Goal: Task Accomplishment & Management: Complete application form

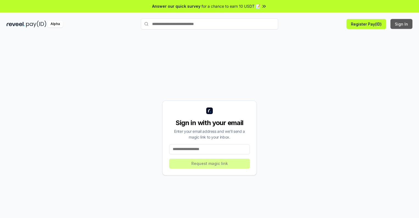
click at [402, 24] on button "Sign In" at bounding box center [402, 24] width 22 height 10
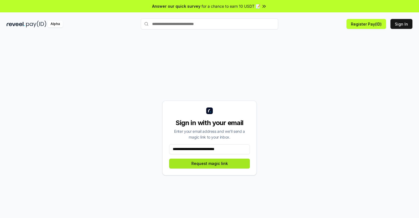
type input "**********"
click at [210, 163] on button "Request magic link" at bounding box center [209, 164] width 81 height 10
